Goal: Task Accomplishment & Management: Manage account settings

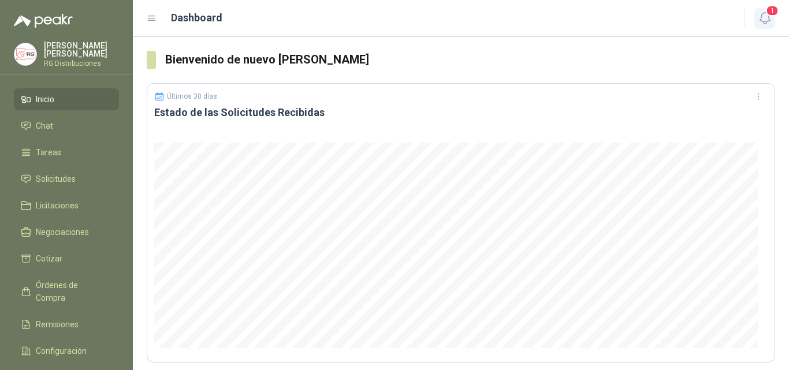
click at [766, 19] on icon "button" at bounding box center [765, 18] width 14 height 14
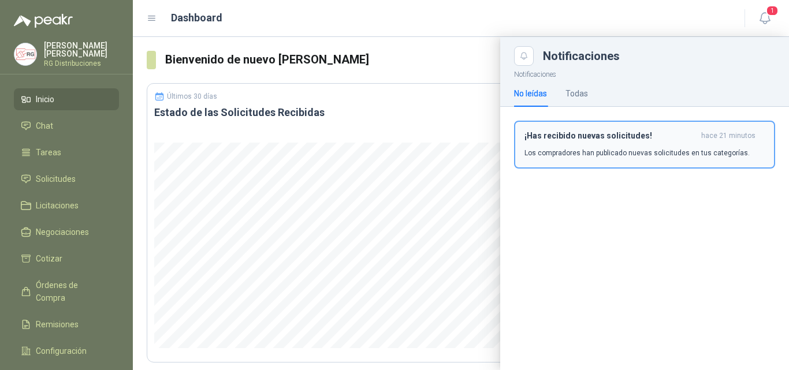
click at [641, 153] on p "Los compradores han publicado nuevas solicitudes en tus categorías." at bounding box center [636, 153] width 225 height 10
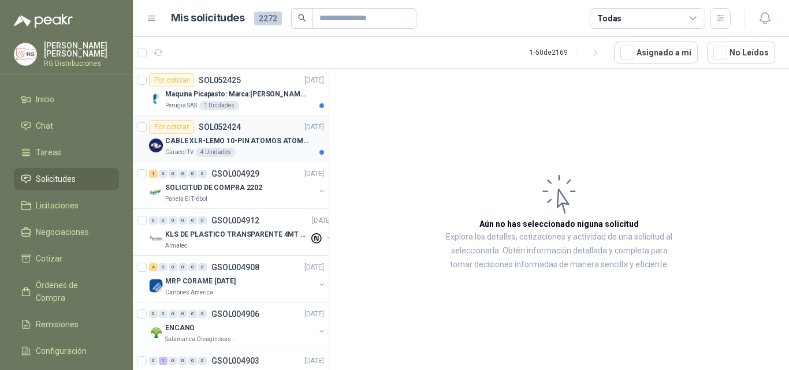
click at [263, 137] on p "CABLE XLR-LEMO 10-PIN ATOMOS ATOMCAB016" at bounding box center [237, 141] width 144 height 11
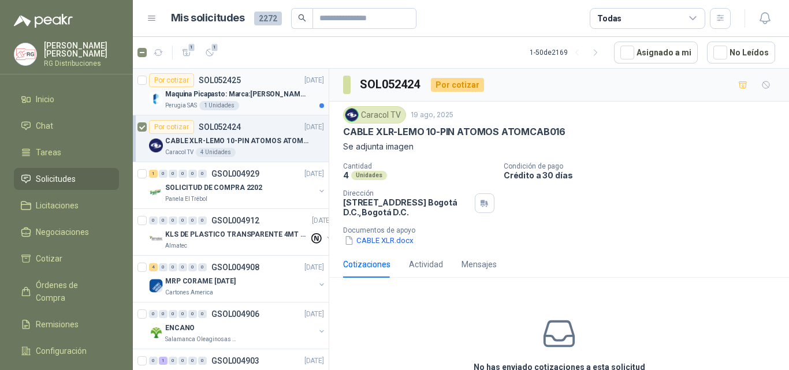
click at [289, 96] on p "Maquina Picapasto: Marca:[PERSON_NAME]. Modelo: P9MR. Serie: 2973" at bounding box center [237, 94] width 144 height 11
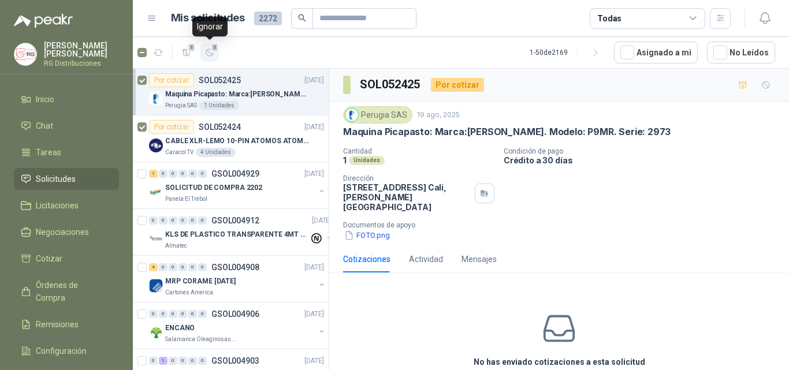
click at [211, 54] on icon "button" at bounding box center [210, 53] width 10 height 10
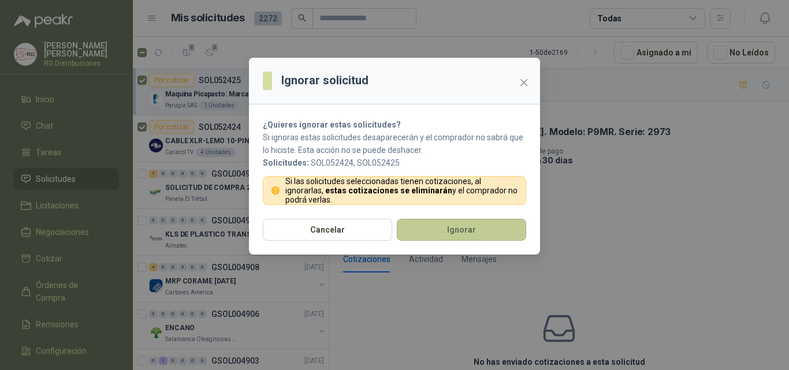
click at [437, 229] on button "Ignorar" at bounding box center [461, 230] width 129 height 22
